Goal: Task Accomplishment & Management: Use online tool/utility

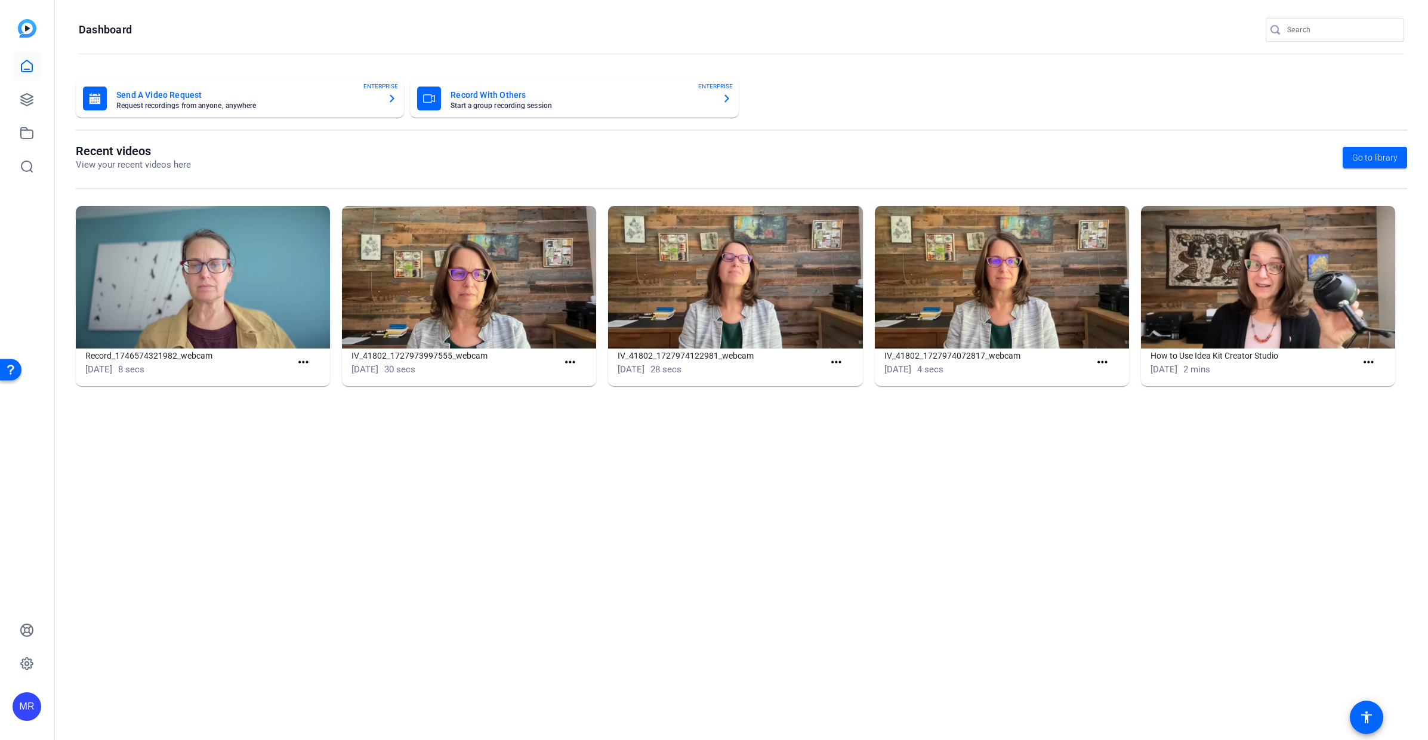
click at [1328, 25] on input "Search" at bounding box center [1340, 30] width 107 height 14
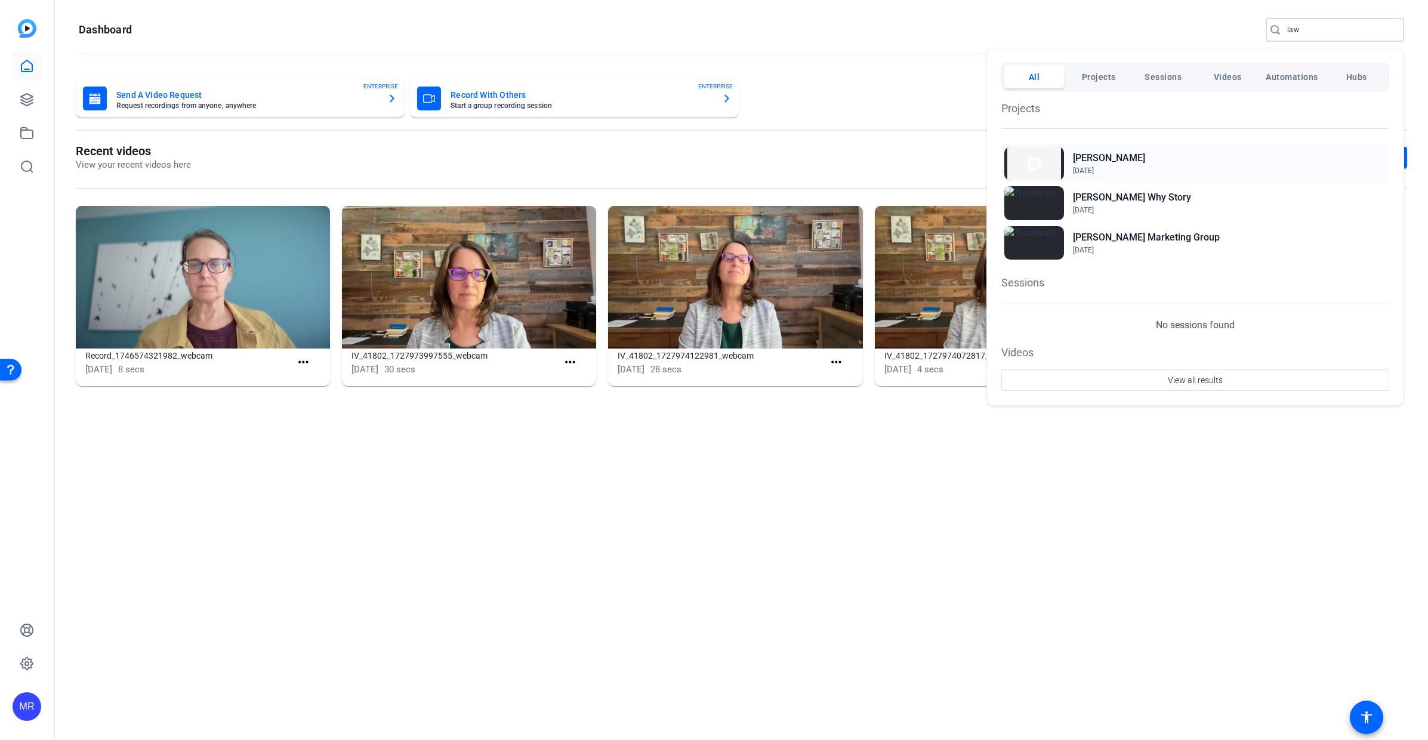
type input "law"
click at [1096, 155] on h2 "Lawrence" at bounding box center [1109, 158] width 72 height 14
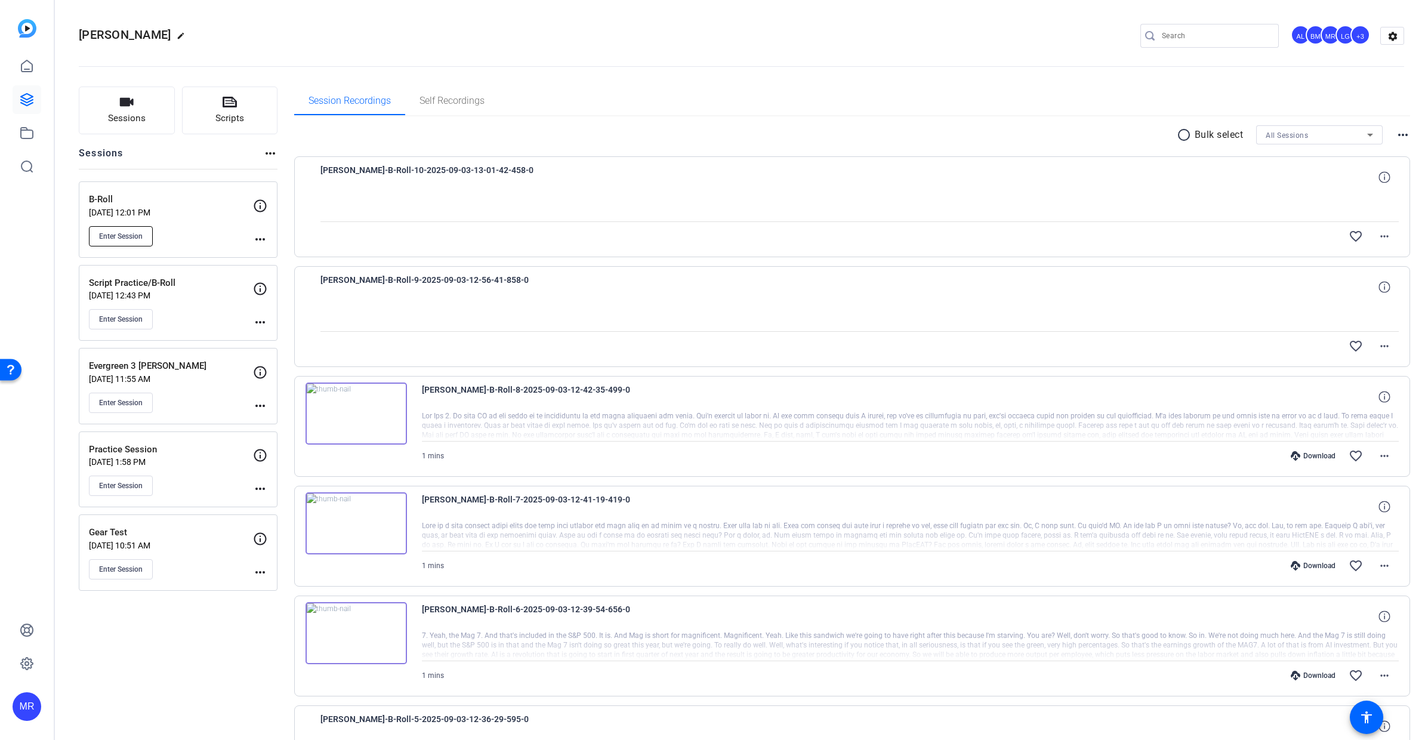
click at [122, 238] on span "Enter Session" at bounding box center [121, 236] width 44 height 10
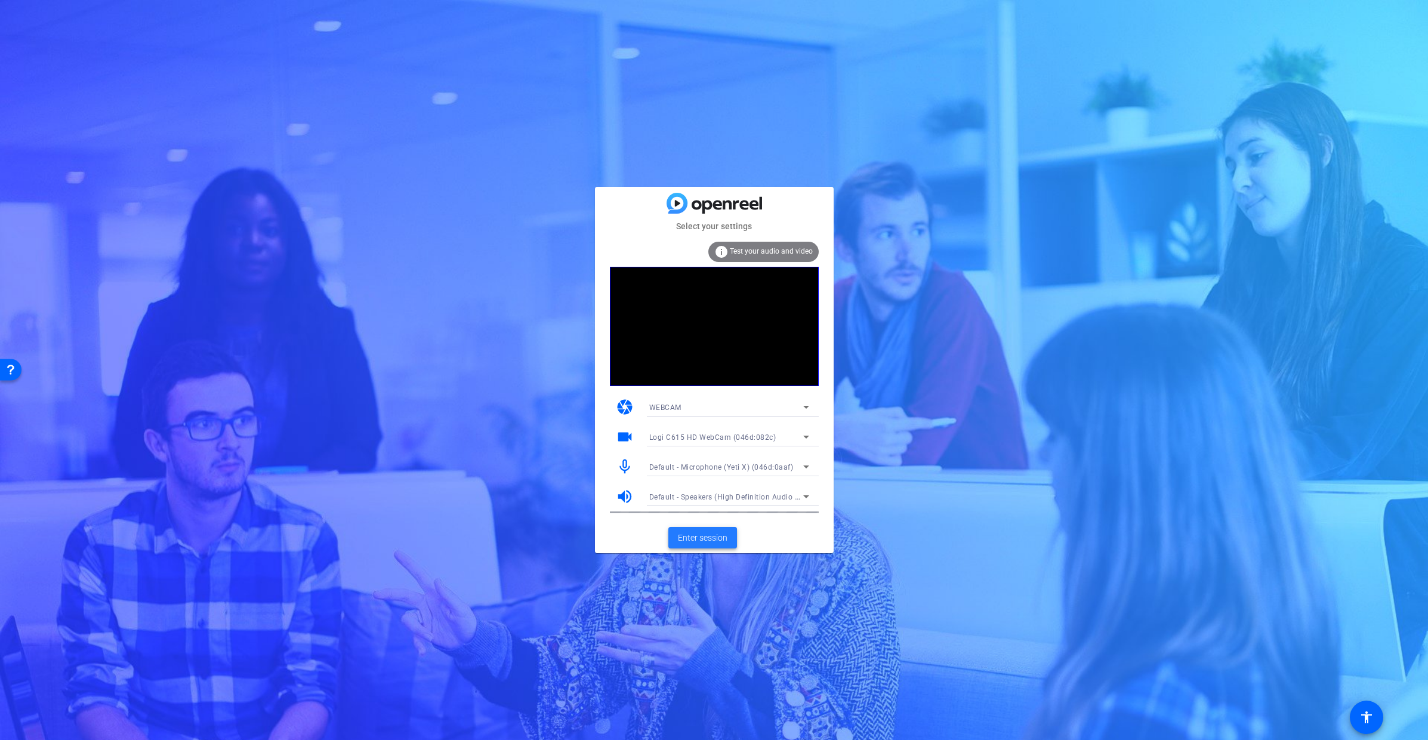
click at [715, 541] on span "Enter session" at bounding box center [703, 538] width 50 height 13
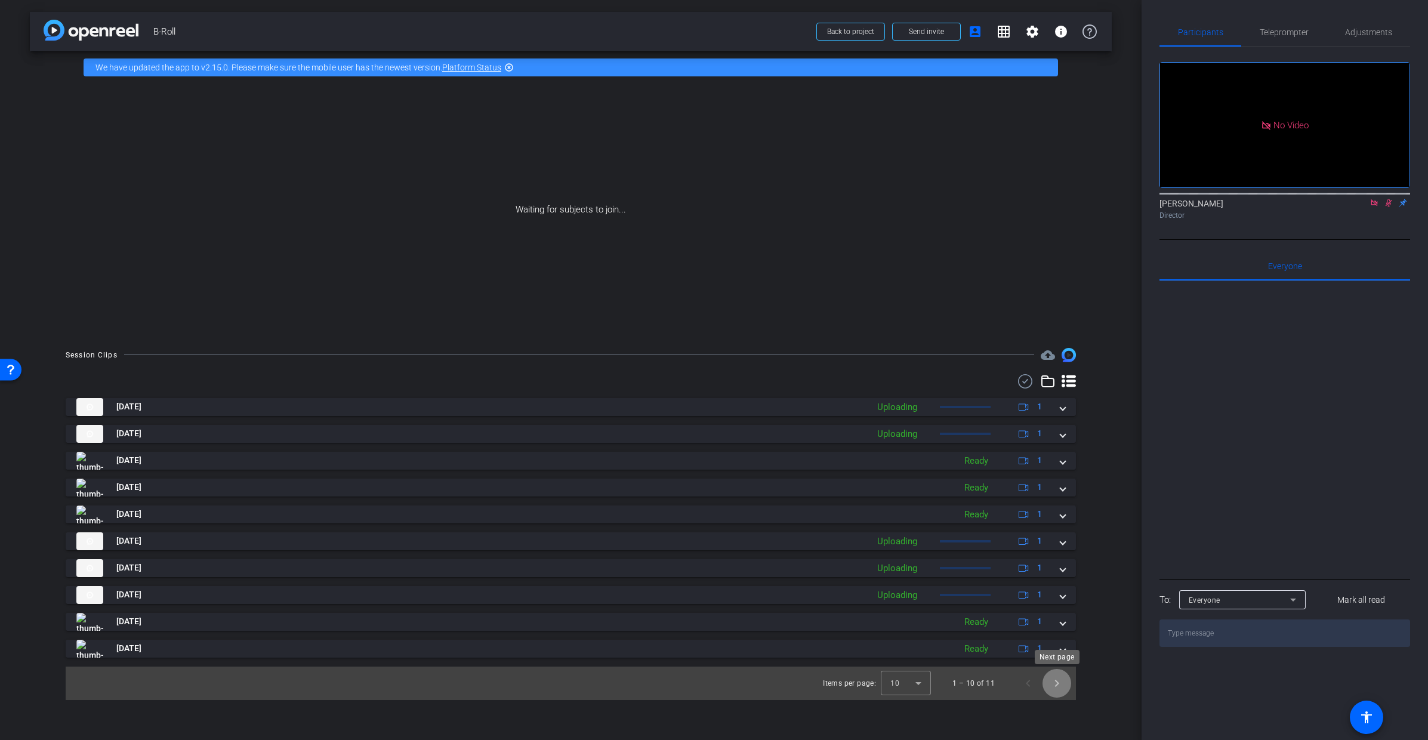
click at [1062, 687] on span "Next page" at bounding box center [1056, 683] width 29 height 29
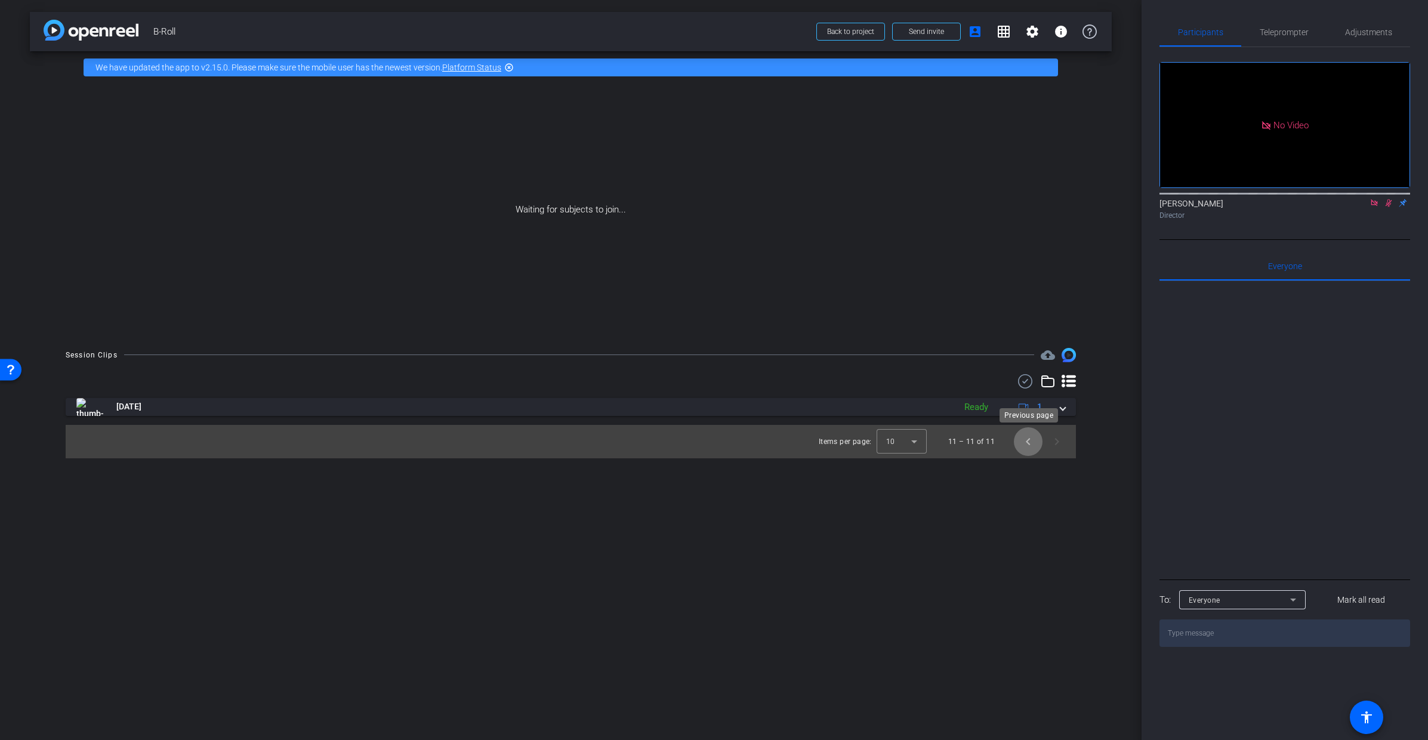
click at [1026, 443] on span "Previous page" at bounding box center [1028, 441] width 29 height 29
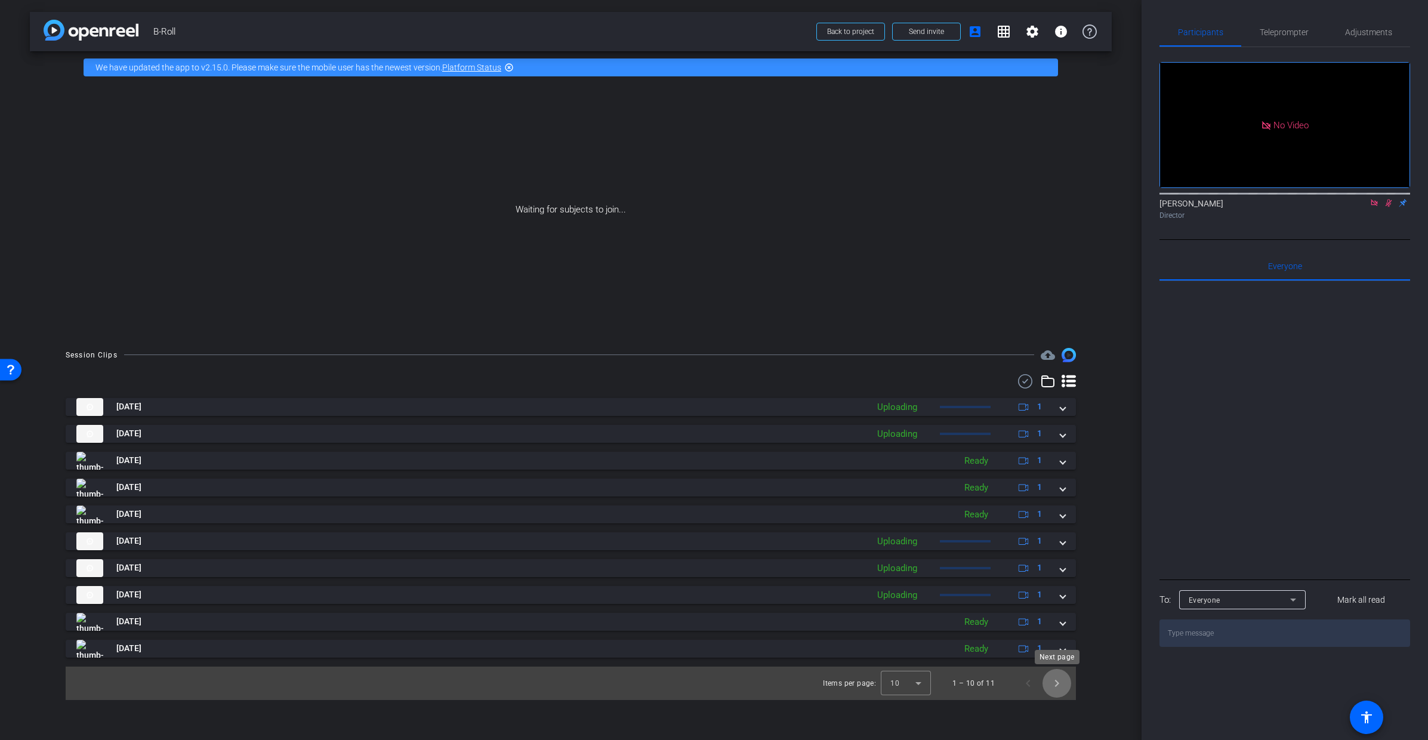
click at [1052, 687] on span "Next page" at bounding box center [1056, 683] width 29 height 29
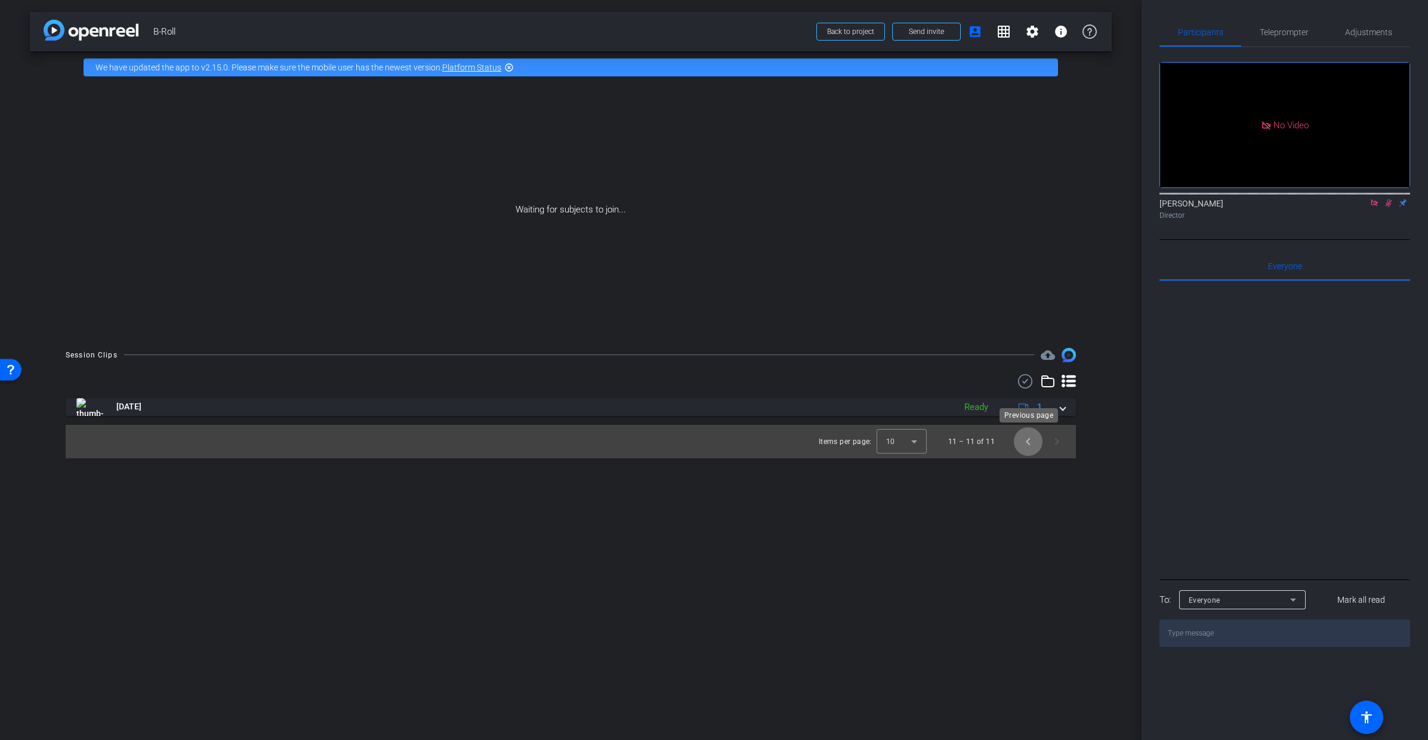
click at [1027, 444] on span "Previous page" at bounding box center [1028, 441] width 29 height 29
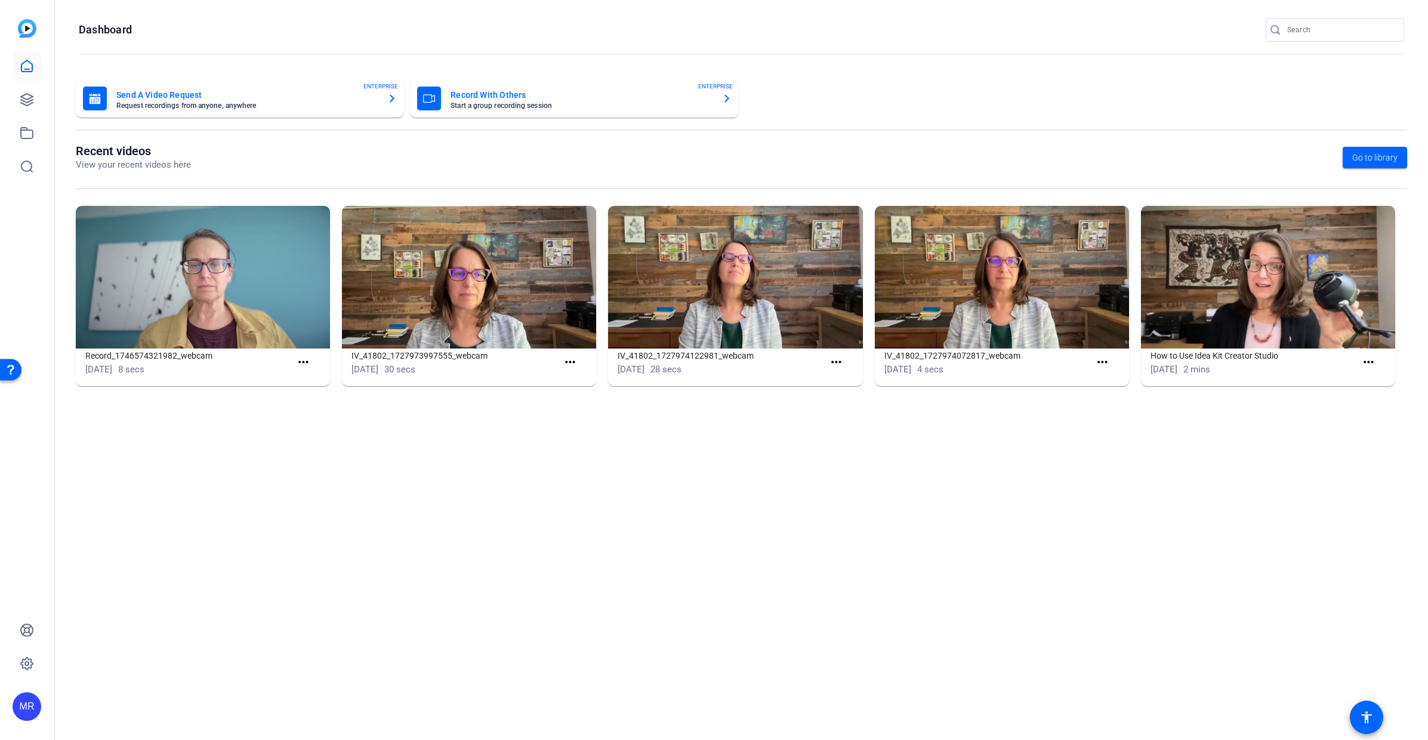
click at [1307, 33] on input "Search" at bounding box center [1340, 30] width 107 height 14
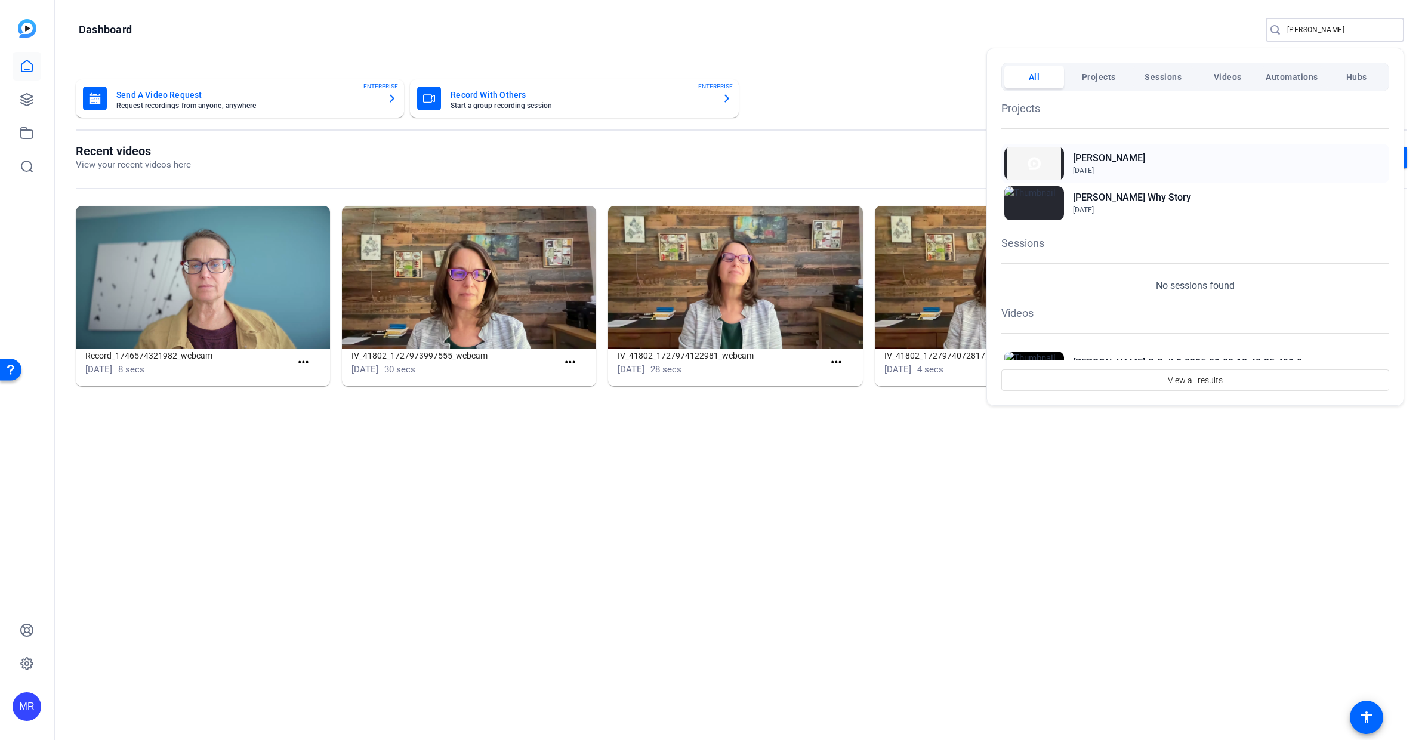
type input "lawren"
click at [1104, 159] on h2 "Lawrence" at bounding box center [1109, 158] width 72 height 14
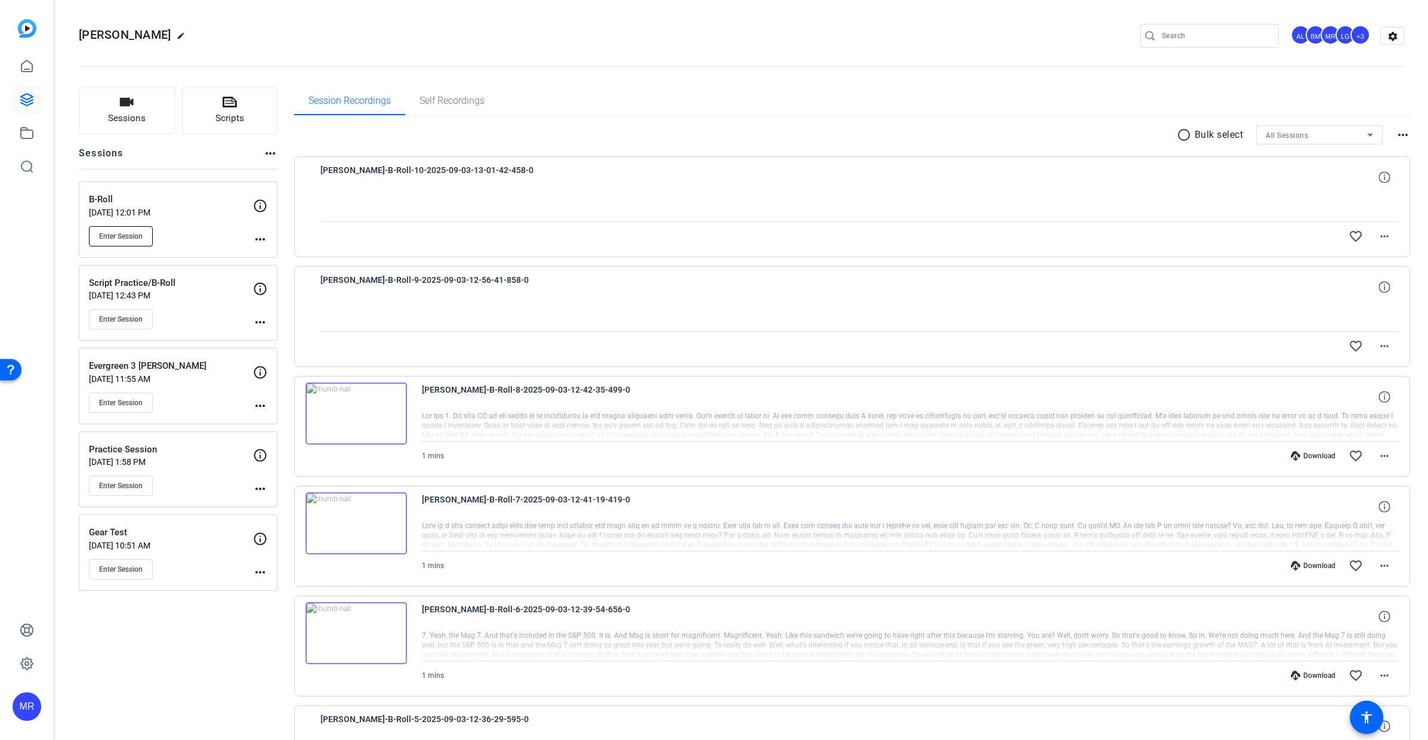
click at [122, 242] on button "Enter Session" at bounding box center [121, 236] width 64 height 20
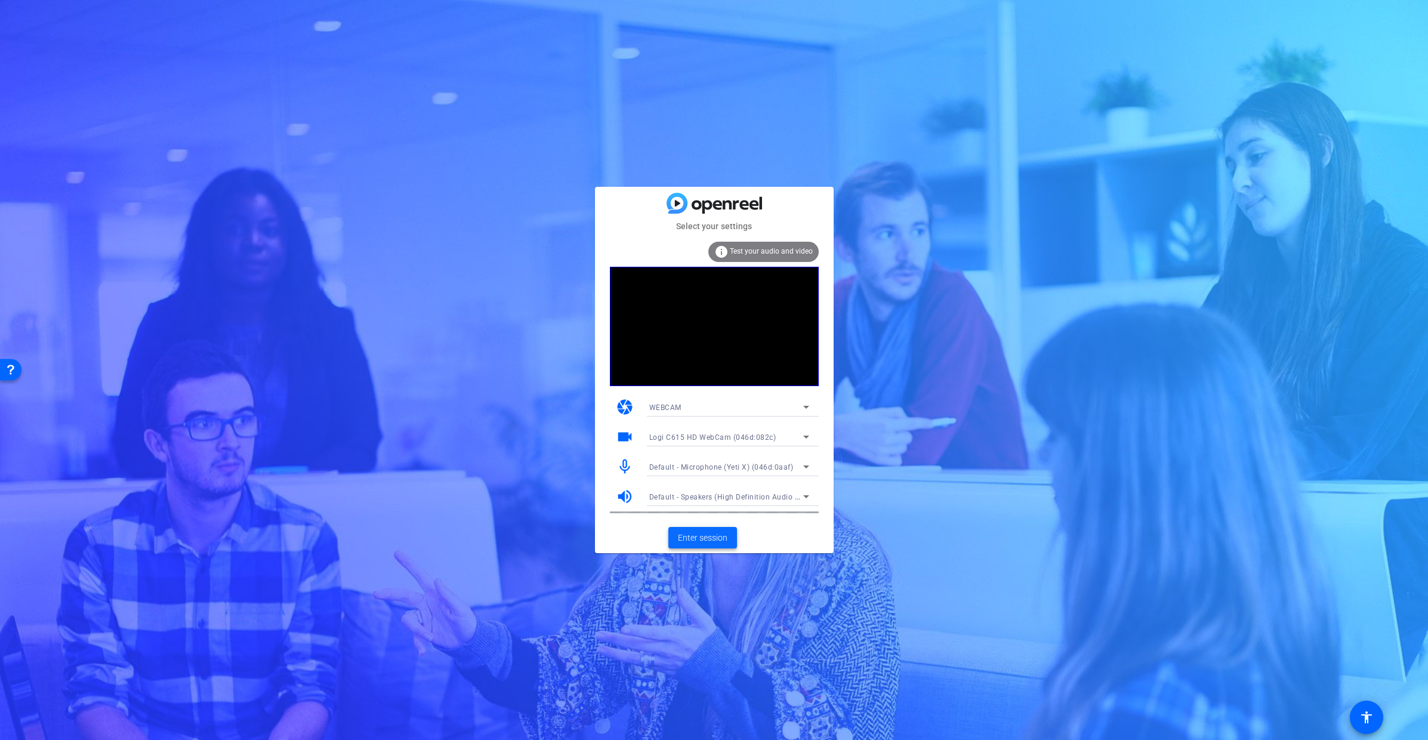
click at [700, 541] on span "Enter session" at bounding box center [703, 538] width 50 height 13
